Goal: Contribute content

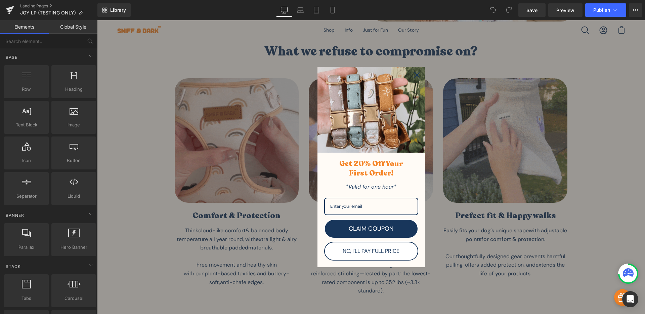
scroll to position [561, 0]
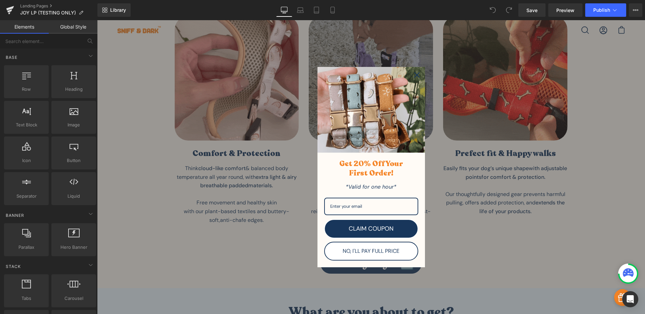
click at [416, 75] on icon "close icon" at bounding box center [416, 74] width 5 height 5
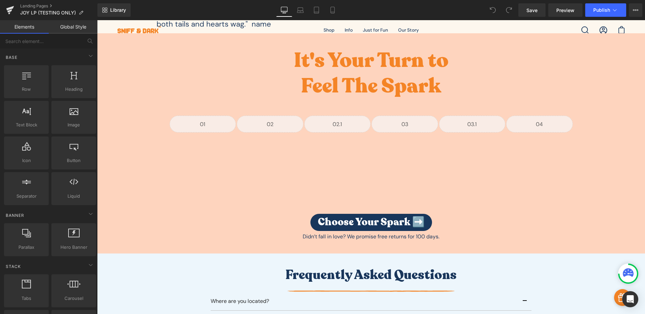
scroll to position [1924, 0]
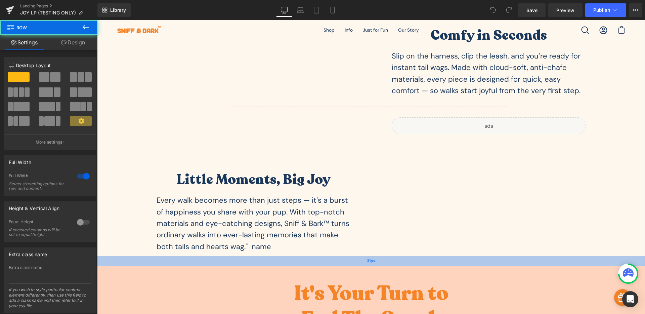
drag, startPoint x: 311, startPoint y: 254, endPoint x: 311, endPoint y: 264, distance: 10.4
click at [311, 264] on div "31px" at bounding box center [371, 261] width 548 height 10
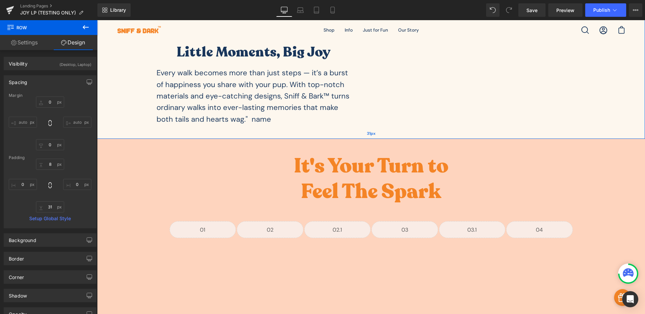
scroll to position [2057, 0]
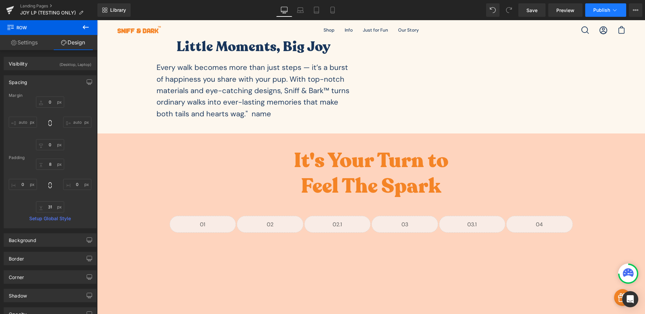
click at [602, 16] on button "Publish" at bounding box center [605, 9] width 41 height 13
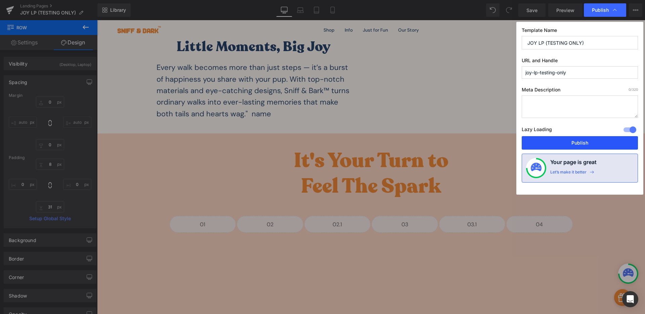
click at [547, 139] on button "Publish" at bounding box center [580, 142] width 116 height 13
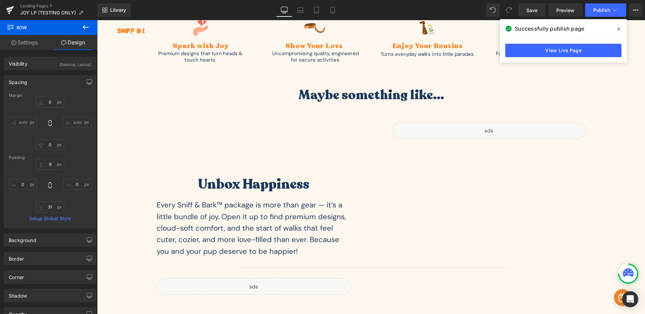
scroll to position [1974, 0]
